Goal: Information Seeking & Learning: Learn about a topic

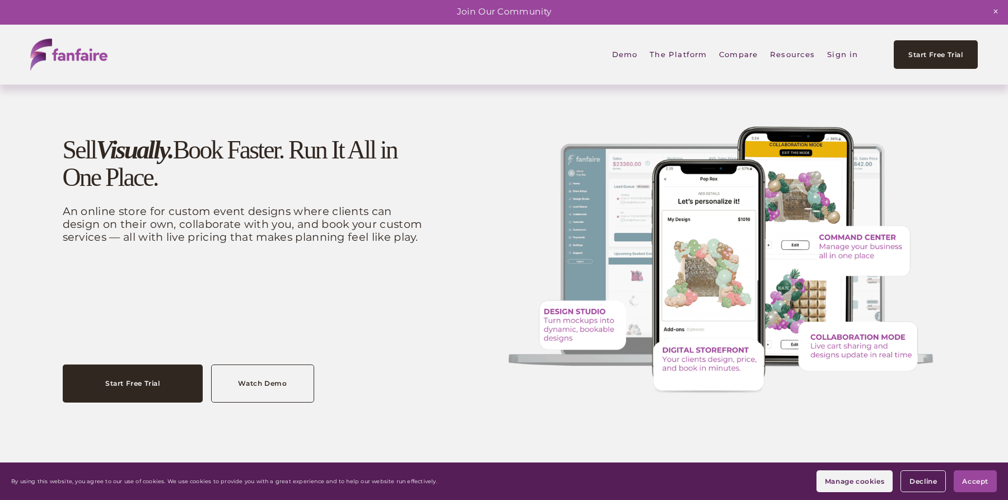
click at [630, 53] on link "Demo" at bounding box center [625, 54] width 26 height 25
click at [630, 52] on link "Demo" at bounding box center [625, 54] width 26 height 25
